Goal: Information Seeking & Learning: Learn about a topic

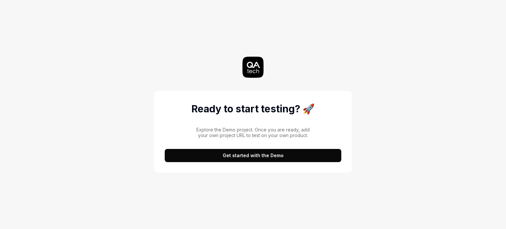
click at [256, 157] on button "Get started with the Demo" at bounding box center [253, 155] width 177 height 13
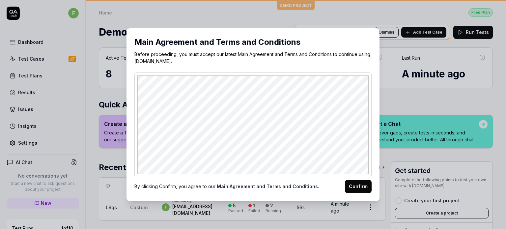
click at [356, 189] on button "Confirm" at bounding box center [358, 186] width 27 height 13
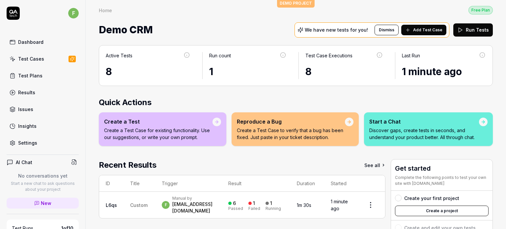
scroll to position [6, 0]
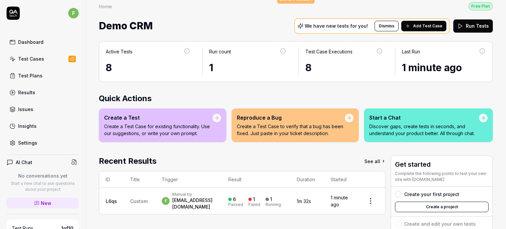
click at [35, 60] on div "Test Cases" at bounding box center [31, 58] width 26 height 7
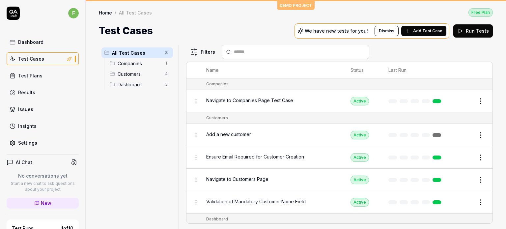
click at [26, 74] on div "Test Plans" at bounding box center [30, 75] width 24 height 7
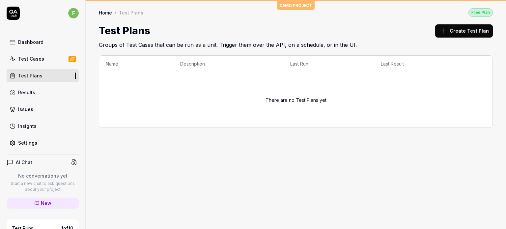
click at [26, 111] on div "Issues" at bounding box center [25, 109] width 15 height 7
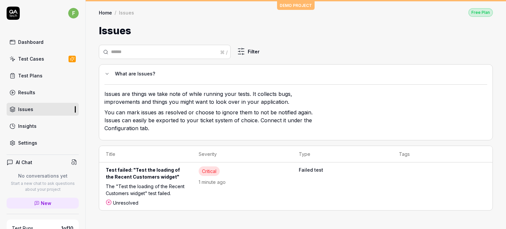
click at [28, 143] on div "Settings" at bounding box center [27, 142] width 19 height 7
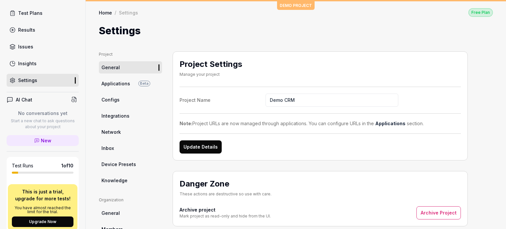
scroll to position [146, 0]
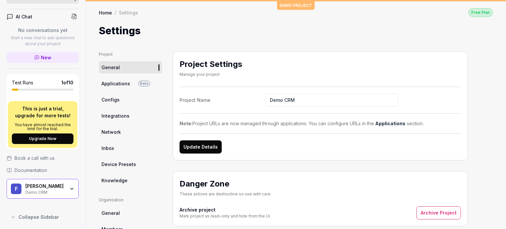
click at [34, 168] on span "Documentation" at bounding box center [30, 170] width 33 height 7
